Goal: Task Accomplishment & Management: Use online tool/utility

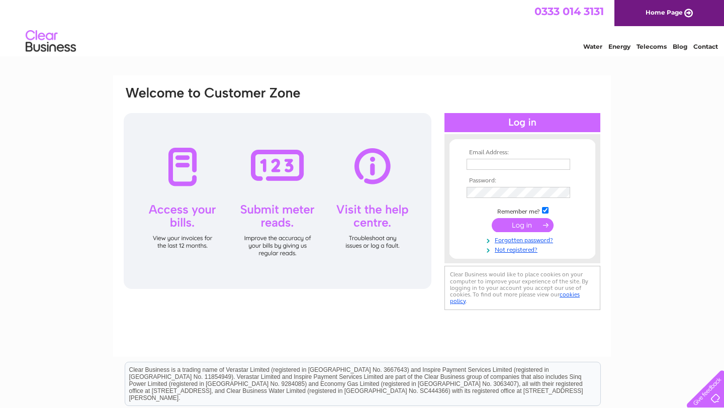
type input "tony@topcatmediagroup.com"
click at [524, 226] on input "submit" at bounding box center [523, 225] width 62 height 14
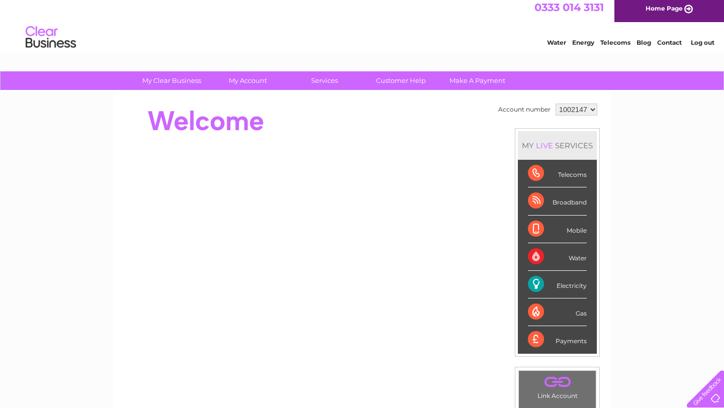
scroll to position [3, 0]
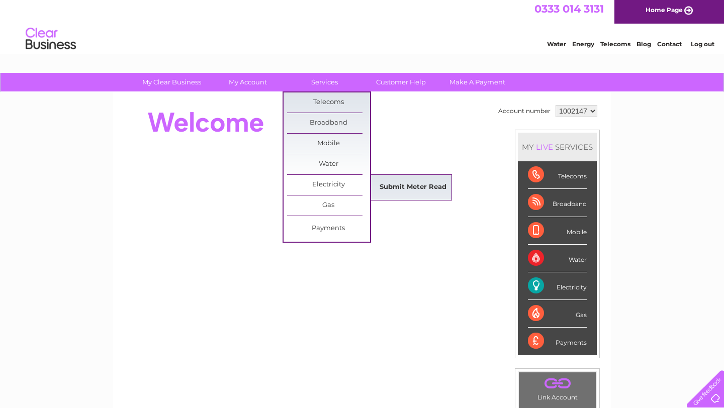
click at [396, 191] on link "Submit Meter Read" at bounding box center [413, 188] width 83 height 20
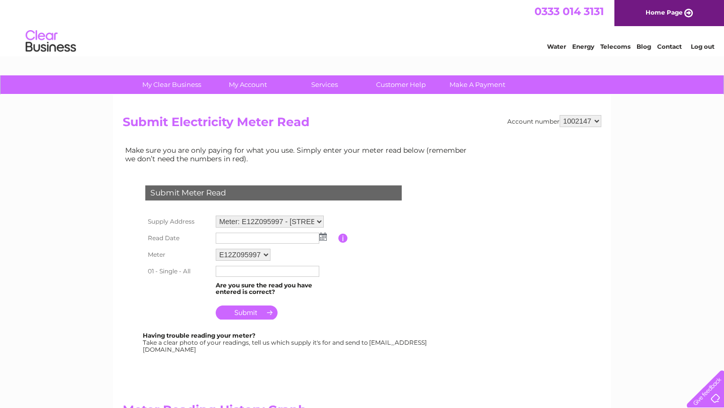
click at [322, 239] on img at bounding box center [323, 237] width 8 height 8
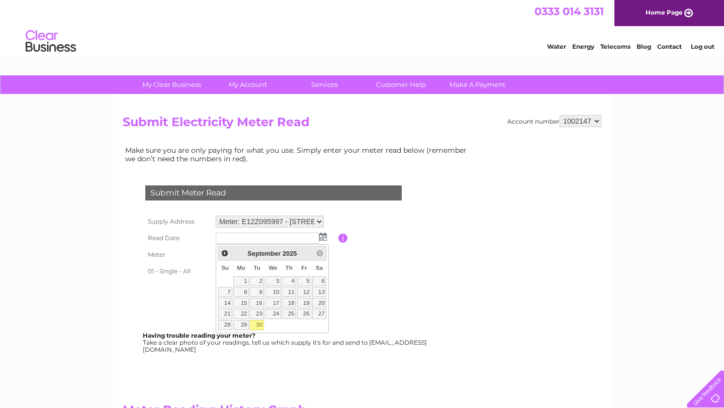
click at [258, 327] on link "30" at bounding box center [257, 325] width 14 height 10
type input "[DATE]"
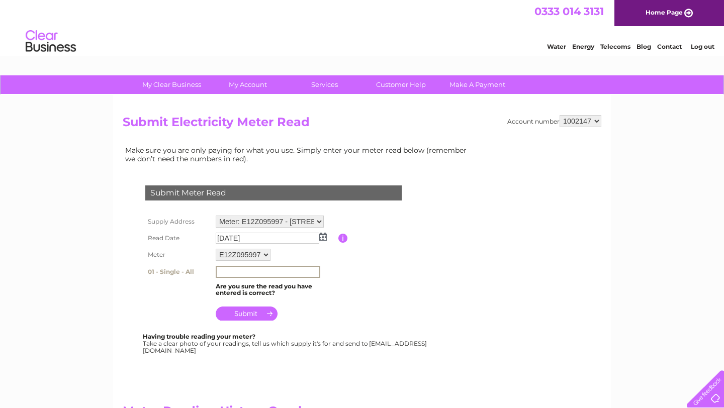
click at [230, 275] on input "text" at bounding box center [268, 272] width 105 height 12
type input "122551"
click at [246, 315] on input "submit" at bounding box center [247, 314] width 62 height 14
